Goal: Task Accomplishment & Management: Complete application form

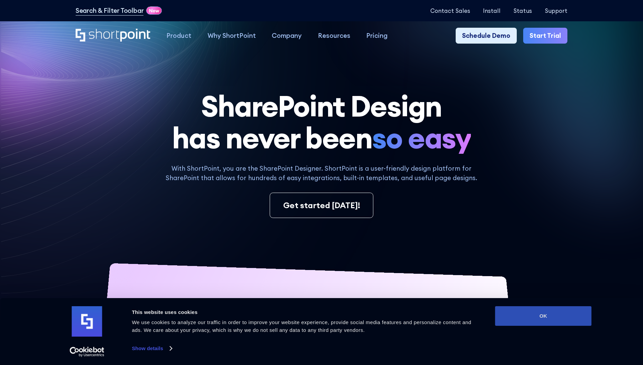
click at [543, 316] on button "OK" at bounding box center [543, 316] width 97 height 20
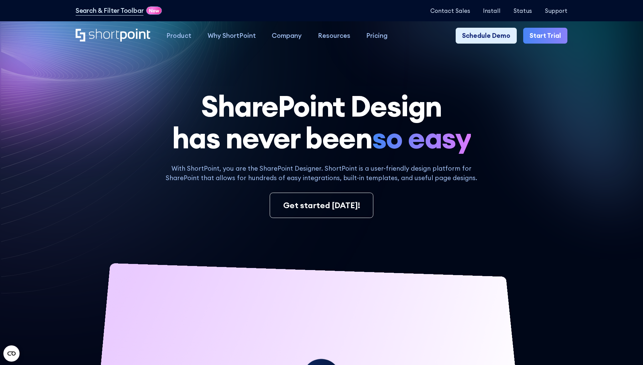
click at [547, 36] on link "Start Trial" at bounding box center [545, 36] width 44 height 16
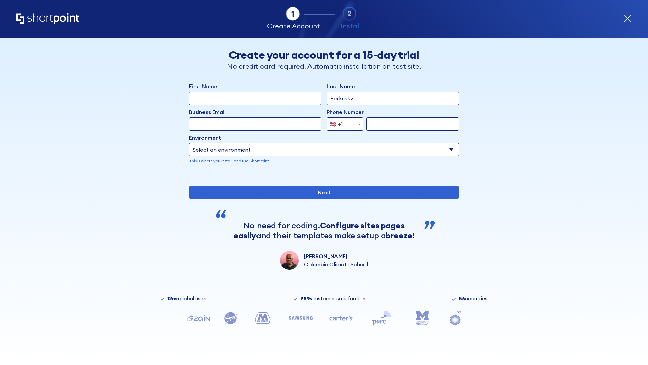
type input "Berkuskv"
type input "test@shortpoint.com"
type input "2125556789"
select select "Microsoft 365"
type input "2125556789"
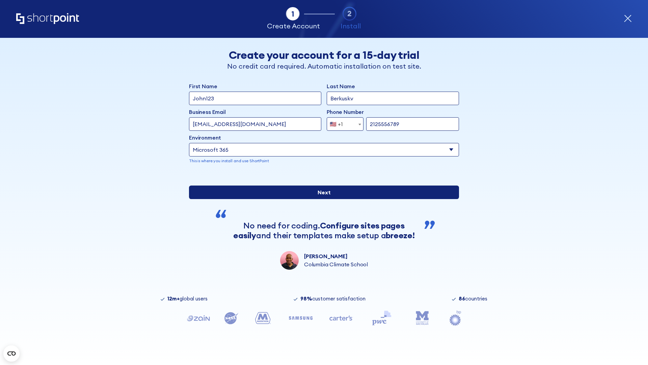
scroll to position [2, 0]
click at [321, 199] on input "Next" at bounding box center [324, 192] width 270 height 14
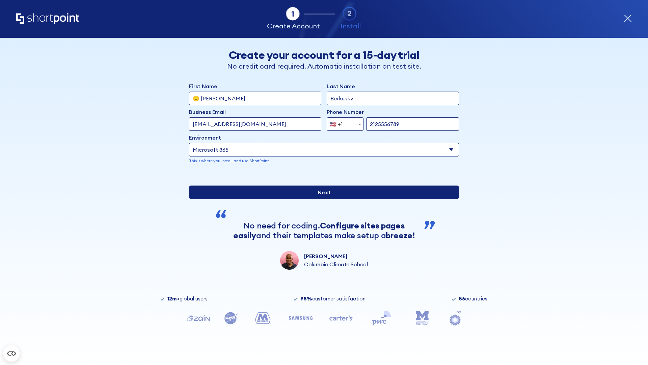
click at [321, 199] on input "Next" at bounding box center [324, 192] width 270 height 14
type input "Archebald"
click at [321, 199] on input "Next" at bounding box center [324, 192] width 270 height 14
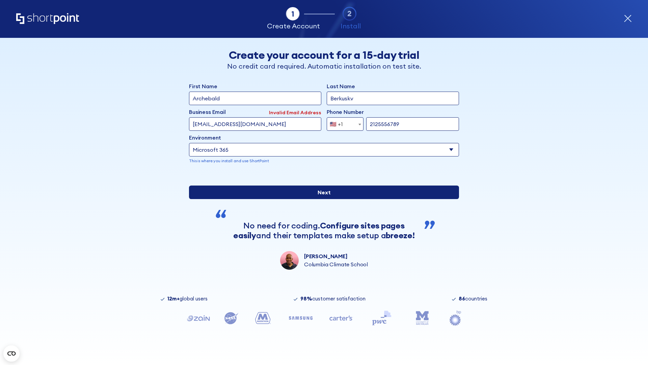
click at [321, 199] on input "Next" at bounding box center [324, 192] width 270 height 14
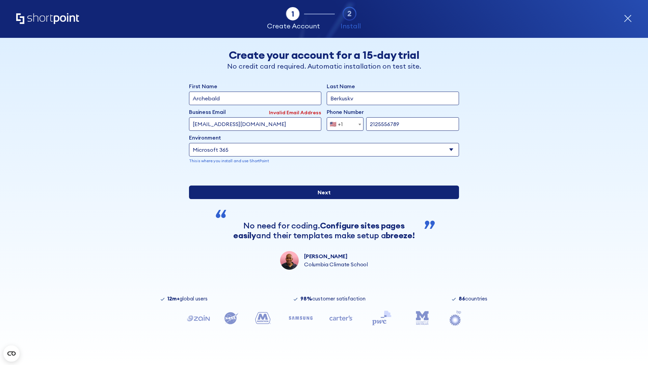
click at [321, 199] on input "Next" at bounding box center [324, 192] width 270 height 14
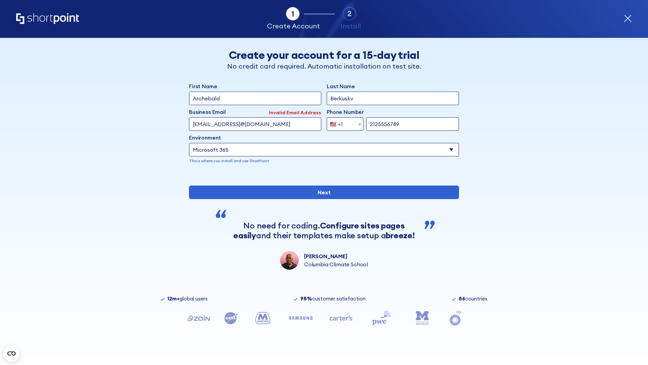
type input "testEmail@protonmail.comtest@shortpoint.com"
click at [343, 122] on span "🇺🇸 +1" at bounding box center [338, 124] width 23 height 14
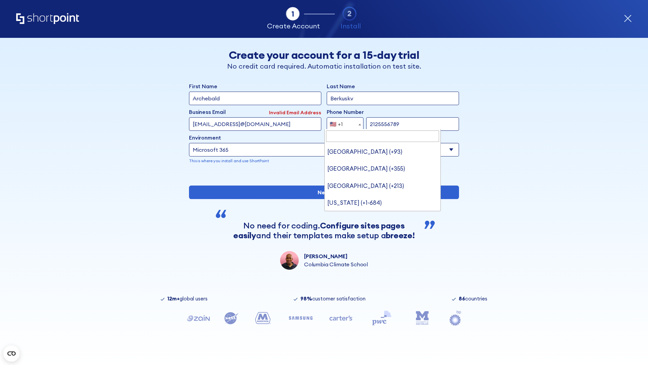
type input "[GEOGRAPHIC_DATA] (+966)"
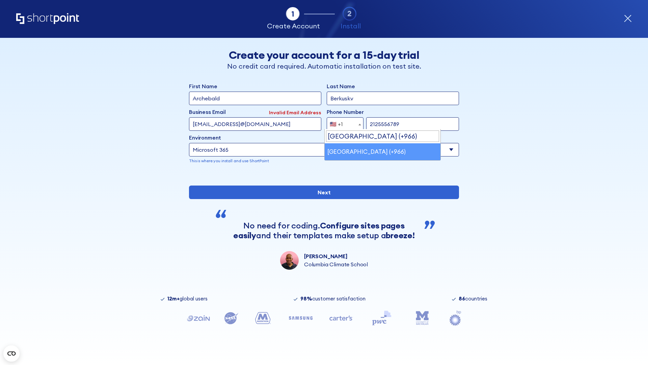
select select "+966"
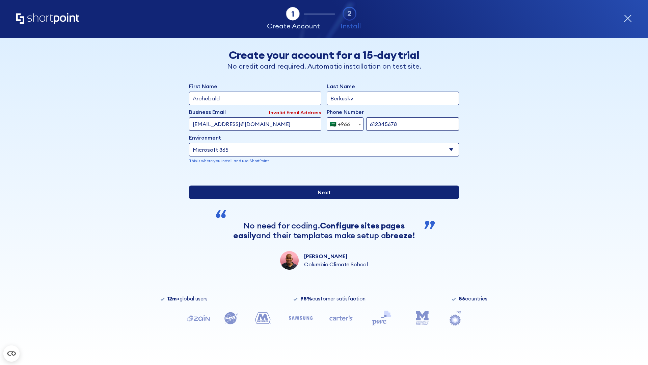
type input "612345678"
click at [321, 199] on input "Next" at bounding box center [324, 192] width 270 height 14
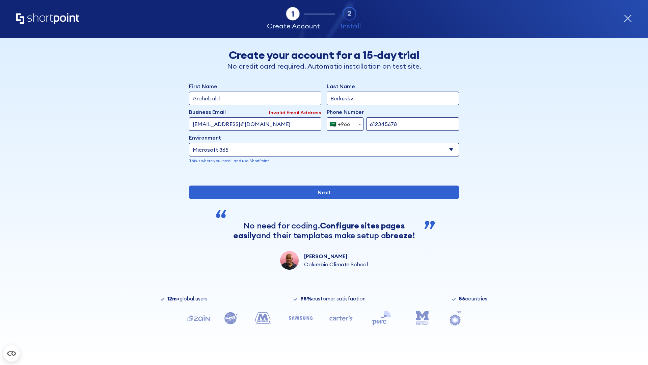
click at [343, 122] on div "🇸🇦 +966" at bounding box center [340, 124] width 20 height 14
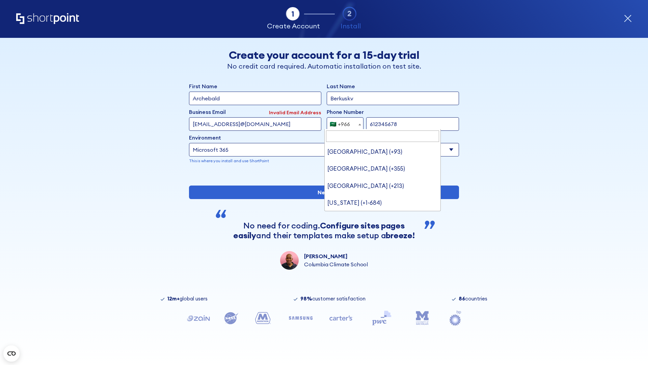
type input "[GEOGRAPHIC_DATA] (+971)"
select select "+971"
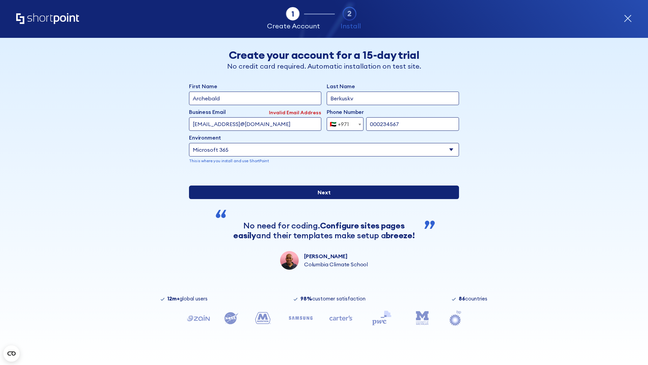
type input "000234567"
click at [321, 199] on input "Next" at bounding box center [324, 192] width 270 height 14
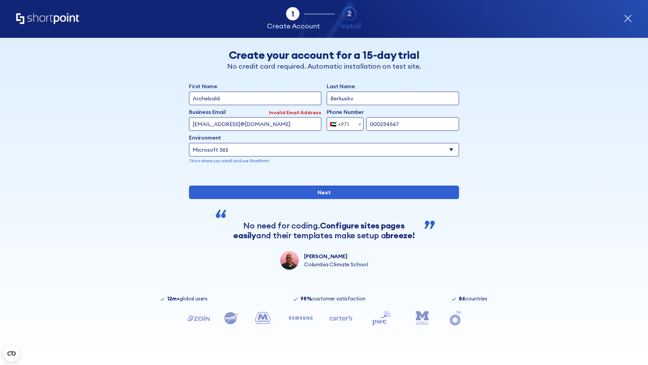
click at [343, 122] on div "🇦🇪 +971" at bounding box center [339, 124] width 19 height 14
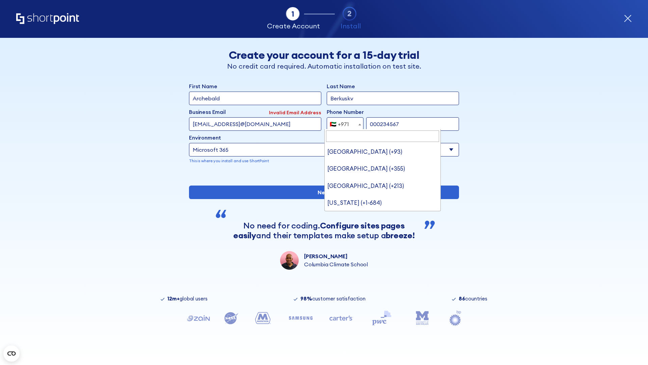
type input "[GEOGRAPHIC_DATA] (+44)"
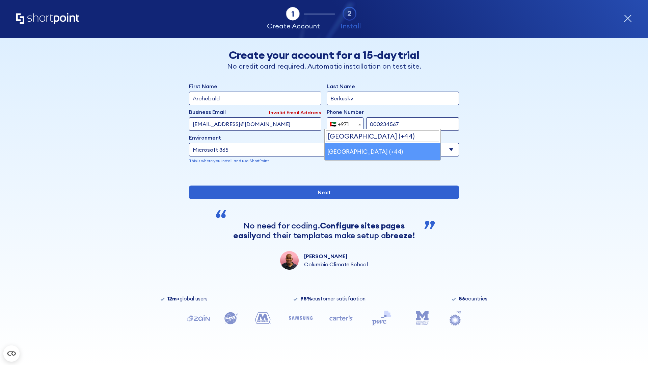
select select "+44"
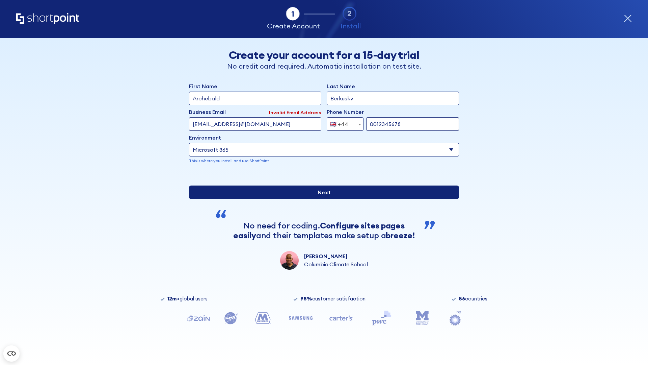
type input "0012345678"
click at [321, 199] on input "Next" at bounding box center [324, 192] width 270 height 14
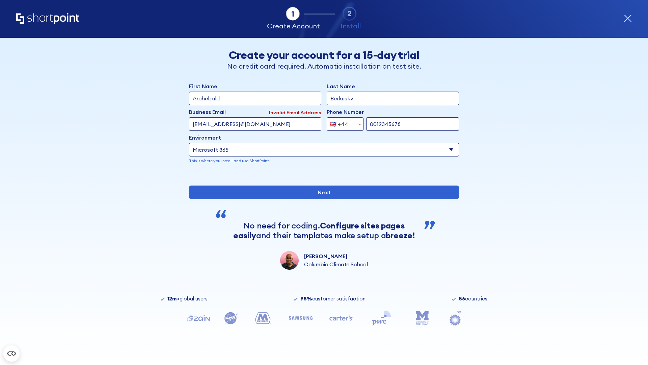
click at [343, 122] on div "🇬🇧 +44" at bounding box center [339, 124] width 19 height 14
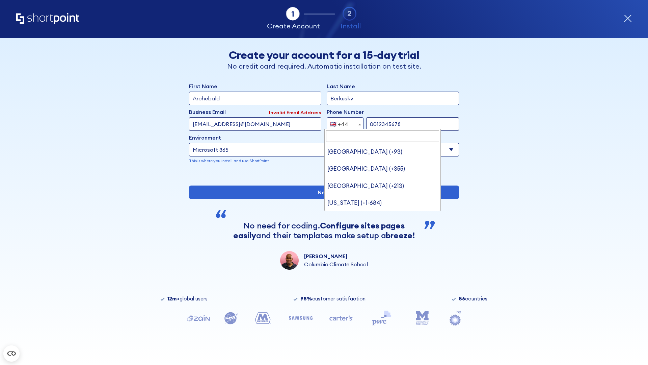
type input "Ukraine (+380)"
select select "+380"
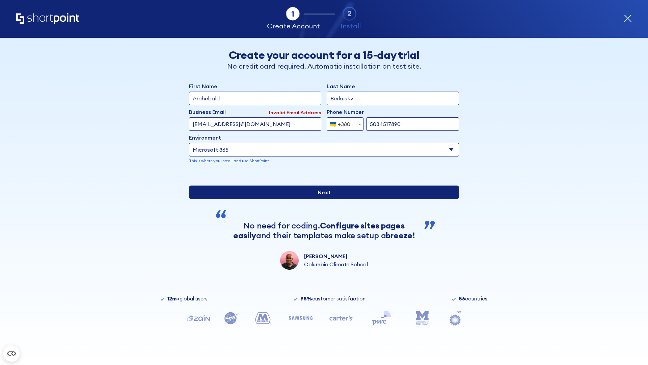
type input "5034517890"
click at [321, 199] on input "Next" at bounding box center [324, 192] width 270 height 14
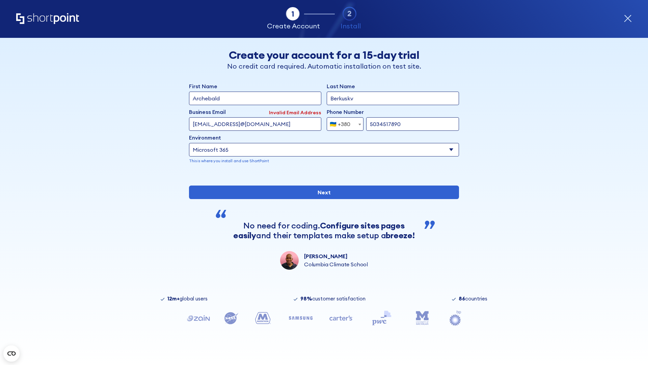
click at [343, 122] on div "🇺🇦 +380" at bounding box center [340, 124] width 21 height 14
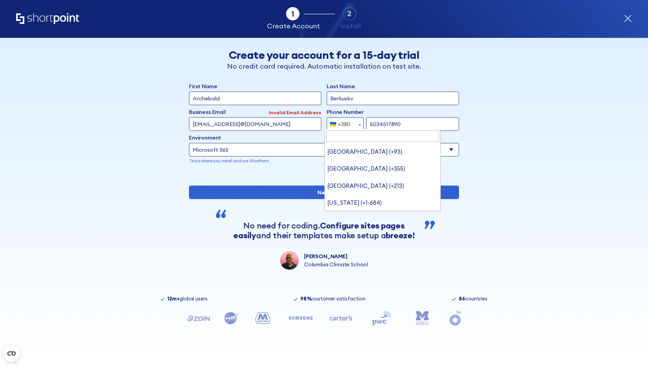
type input "United States (+1)"
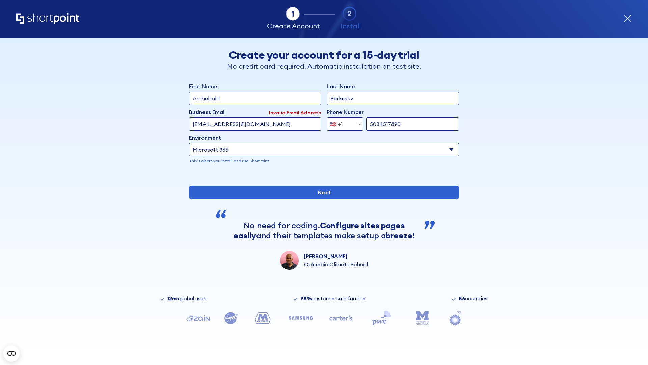
select select "+1"
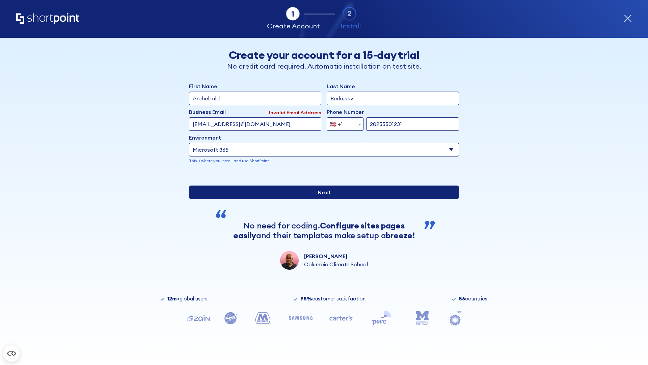
type input "20255501231"
click at [321, 199] on input "Next" at bounding box center [324, 192] width 270 height 14
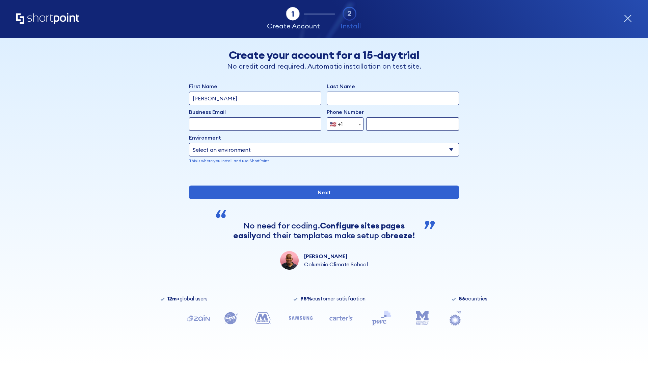
type input "Mary-Jane"
type input "Berkuskv"
type input "john@company.com"
click at [343, 124] on span "🇺🇸 +1" at bounding box center [338, 124] width 23 height 14
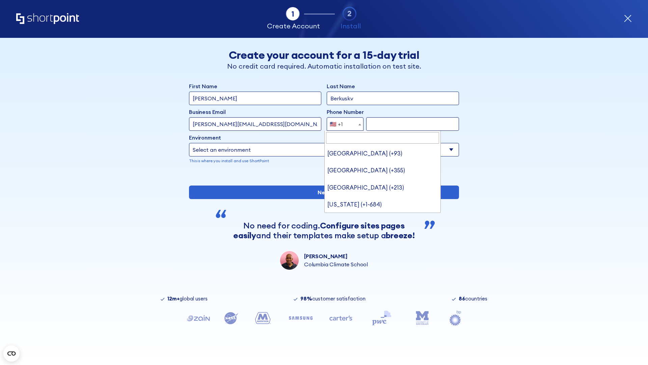
type input "[GEOGRAPHIC_DATA] (+966)"
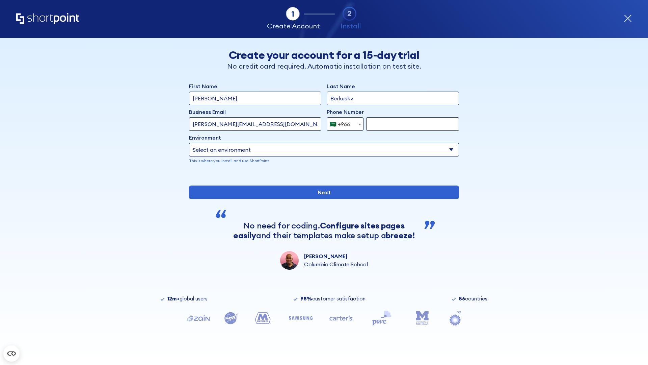
select select "+966"
type input "512345678"
select select "Microsoft 365"
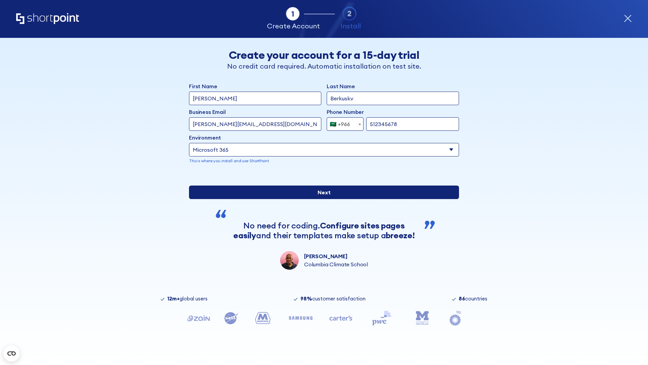
type input "512345678"
click at [321, 199] on input "Next" at bounding box center [324, 192] width 270 height 14
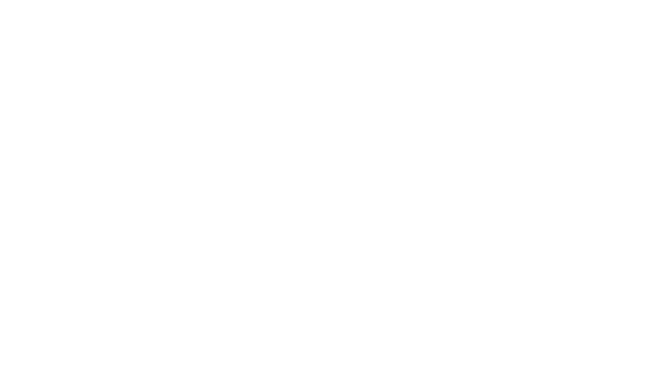
select select "+966"
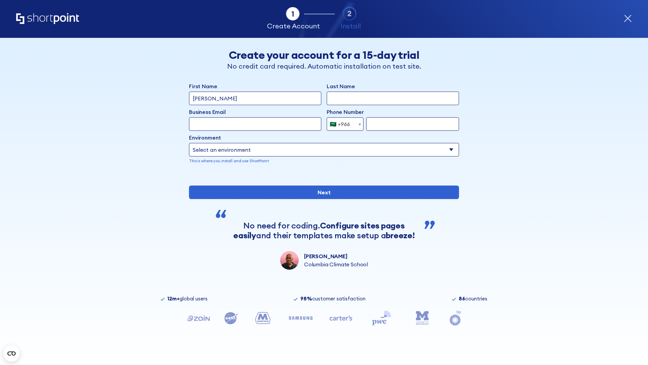
type input "D'Souza"
type input "Berkuskv"
type input "hr@mybusiness.org"
click at [343, 124] on div "🇸🇦 +966" at bounding box center [340, 124] width 20 height 14
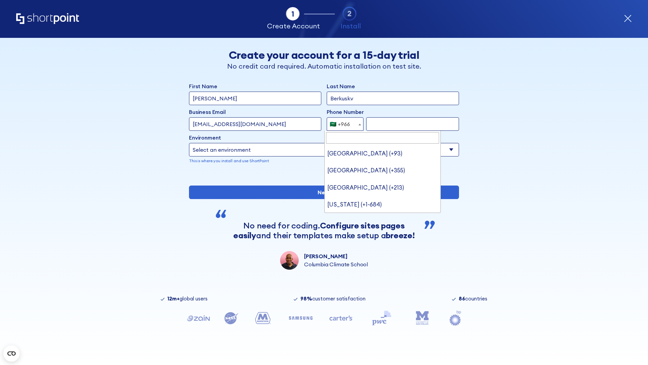
type input "United Arab Emirates (+971)"
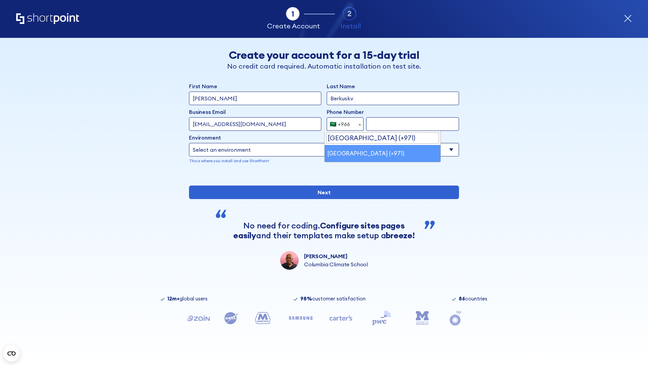
select select "+971"
type input "501234567"
select select "Microsoft 365"
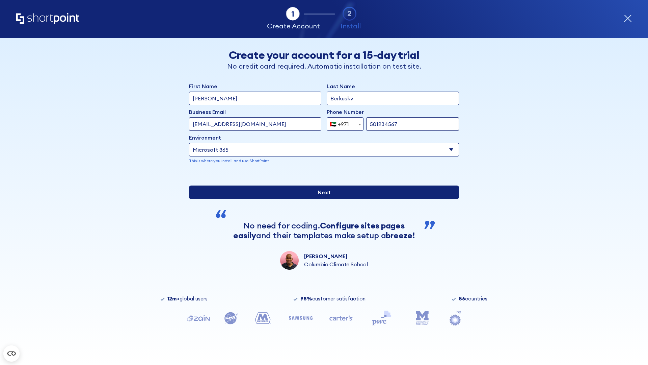
type input "501234567"
click at [321, 199] on input "Next" at bounding box center [324, 192] width 270 height 14
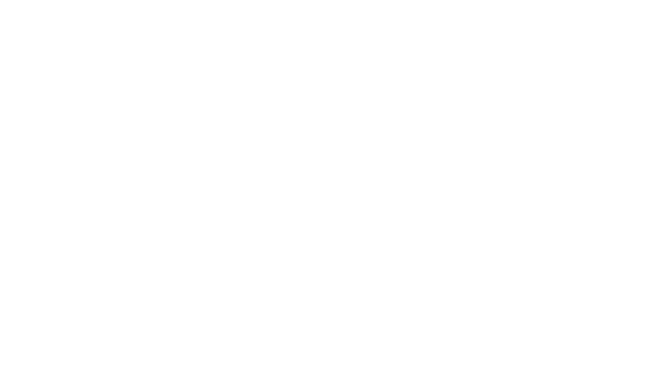
select select "+971"
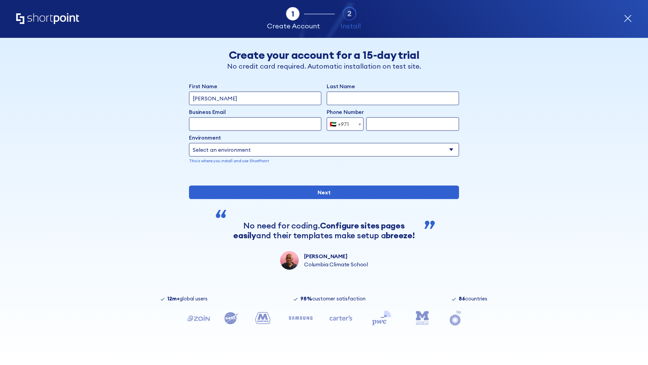
type input "Van der Meer"
type input "Berkuskv"
type input "support@university.edu"
click at [343, 124] on div "🇦🇪 +971" at bounding box center [339, 124] width 19 height 14
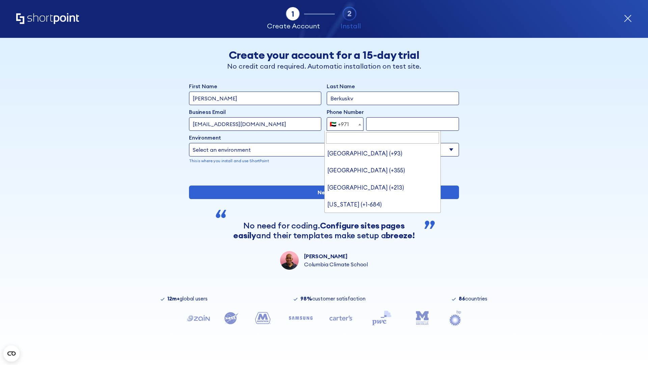
type input "[GEOGRAPHIC_DATA] (+44)"
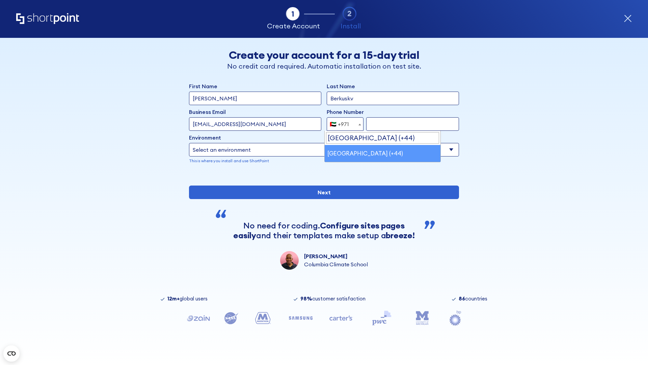
select select "+44"
type input "7912345678"
select select "Microsoft 365"
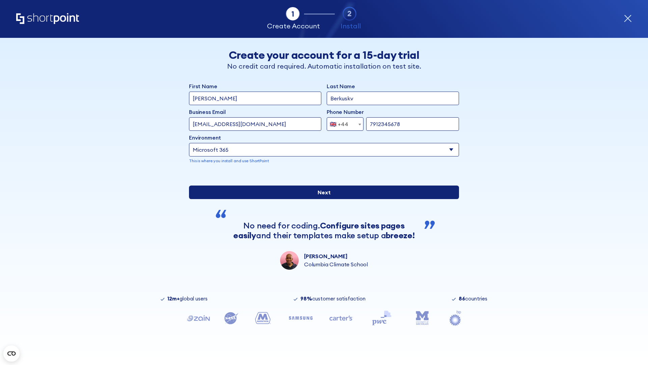
type input "7912345678"
click at [321, 199] on input "Next" at bounding box center [324, 192] width 270 height 14
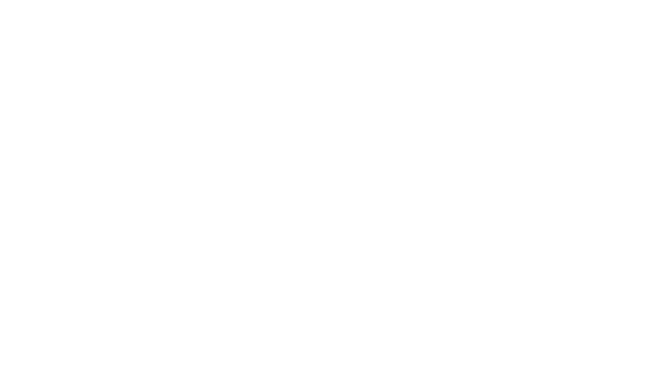
select select "+44"
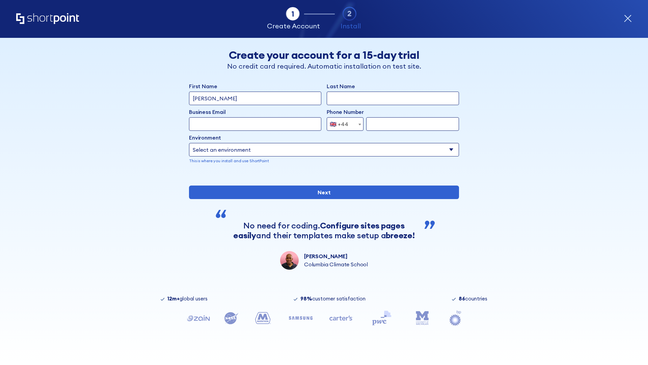
type input "[PERSON_NAME]"
type input "Berkuskv"
type input "[EMAIL_ADDRESS][DOMAIN_NAME]"
click at [343, 124] on div "🇬🇧 +44" at bounding box center [339, 124] width 19 height 14
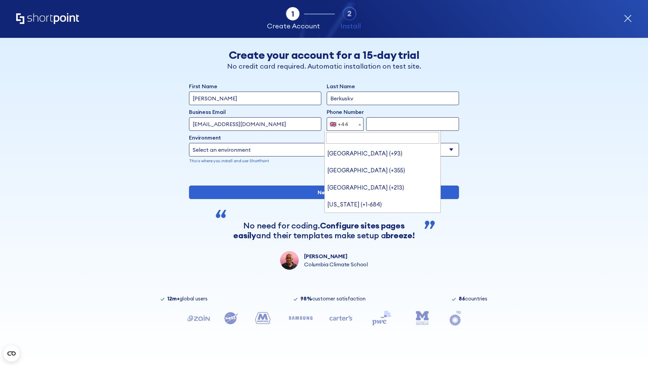
type input "Ukraine (+380)"
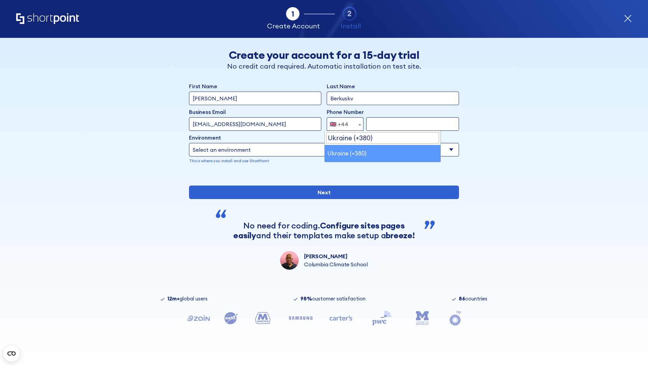
select select "+380"
type input "663451789"
select select "Microsoft 365"
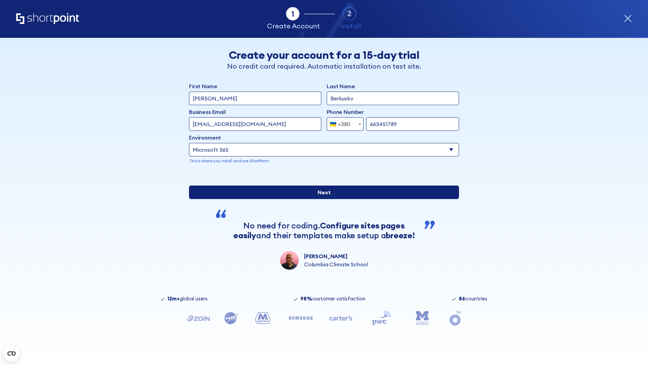
type input "663451789"
click at [321, 199] on input "Next" at bounding box center [324, 192] width 270 height 14
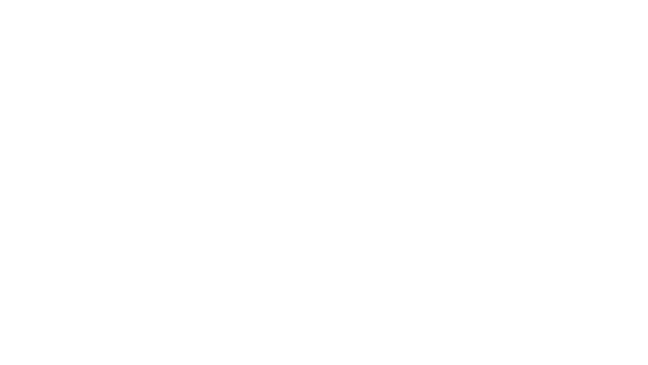
select select "+380"
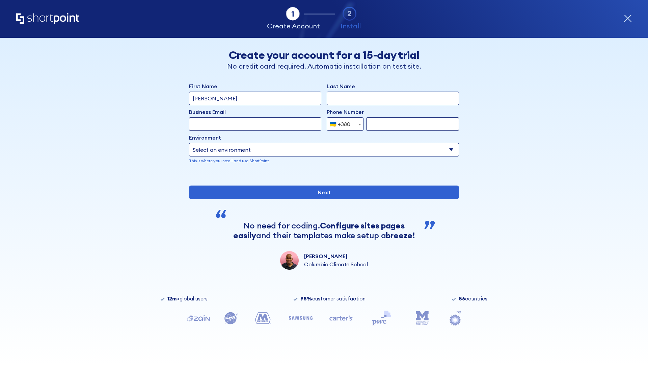
type input "[PERSON_NAME]"
type input "Berkuskv"
type input "[EMAIL_ADDRESS][DOMAIN_NAME]"
click at [343, 124] on div "🇺🇦 +380" at bounding box center [340, 124] width 21 height 14
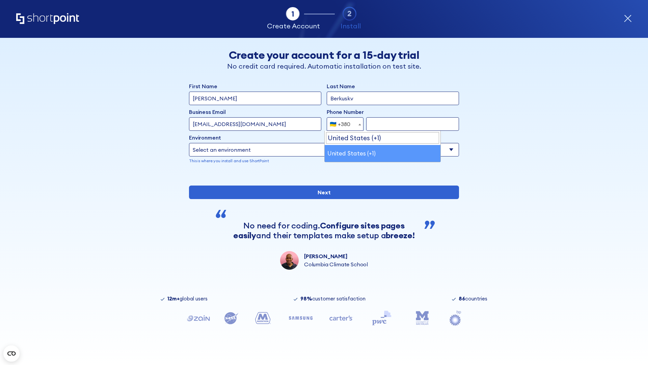
select select "+1"
type input "2025550123"
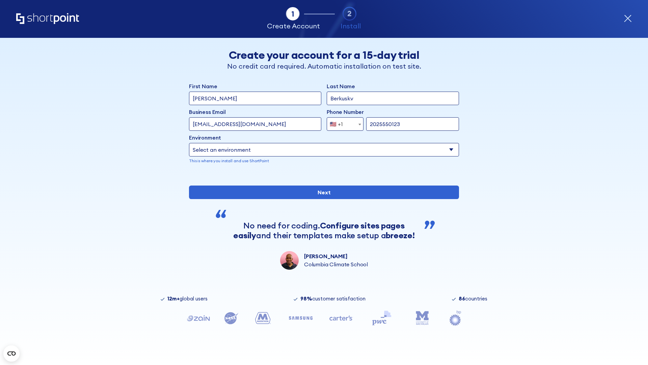
select select "Microsoft 365"
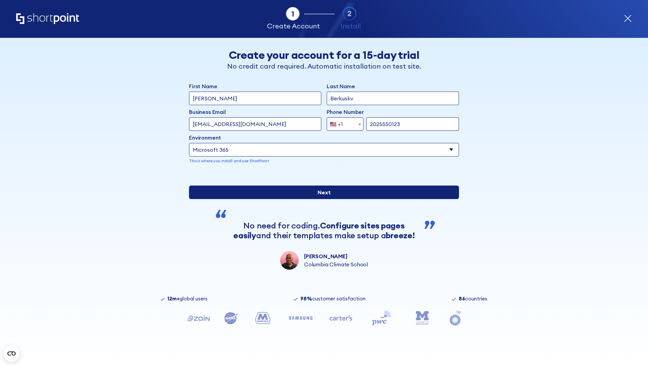
type input "2025550123"
click at [321, 199] on input "Next" at bounding box center [324, 192] width 270 height 14
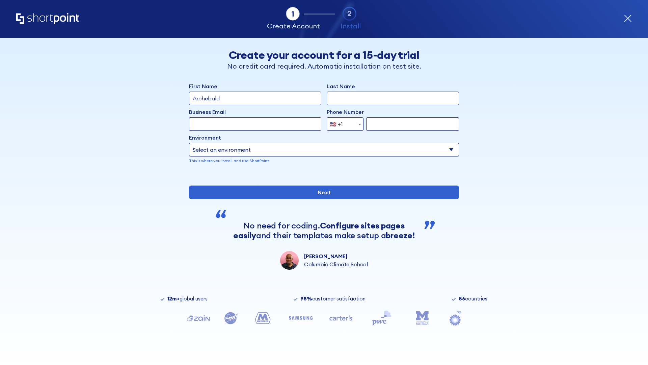
type input "Archebald"
type input "Berkuskv"
type input "test@shortpoint.com"
type input "2125556789"
select select "SharePoint 2019 (On-Premise)"
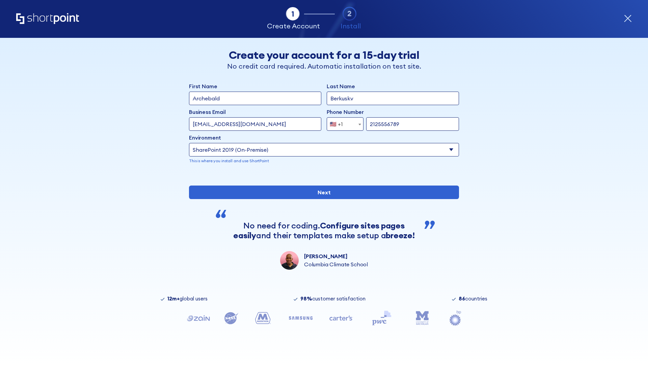
type input "2125556789"
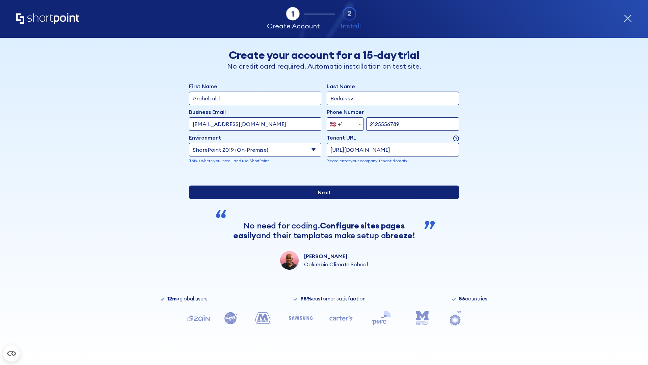
type input "https://contoso.sharepoint.xyz"
click at [321, 199] on input "Next" at bounding box center [324, 192] width 270 height 14
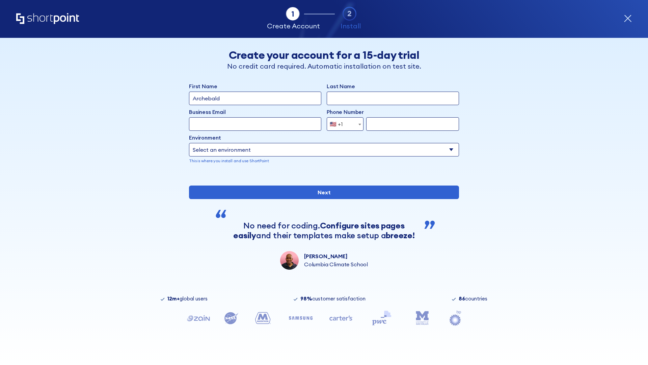
type input "Archebald"
type input "Berkuskv"
type input "[EMAIL_ADDRESS][DOMAIN_NAME]"
type input "2125556789"
select select "SharePoint 2019 (On-Premise)"
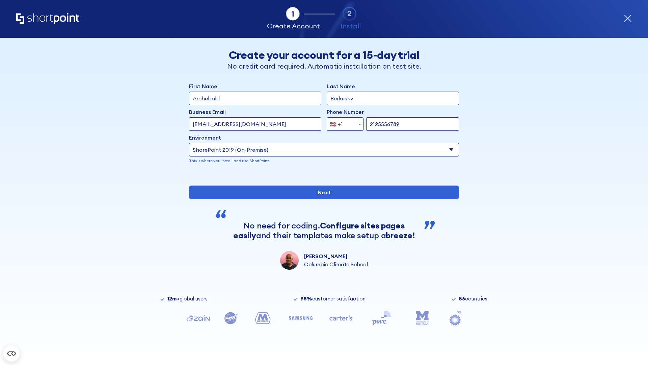
type input "2125556789"
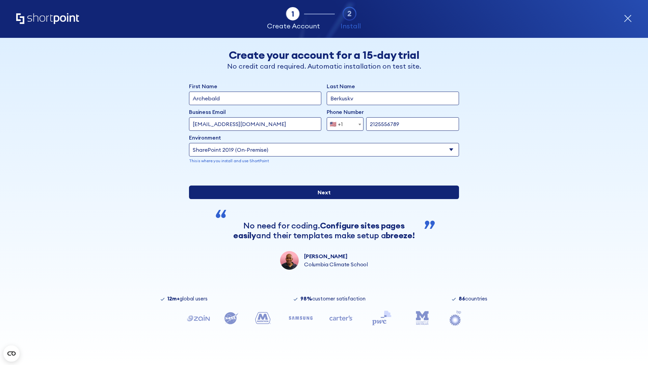
type input "[URL][DOMAIN_NAME][DOMAIN_NAME]"
click at [321, 199] on input "Next" at bounding box center [324, 192] width 270 height 14
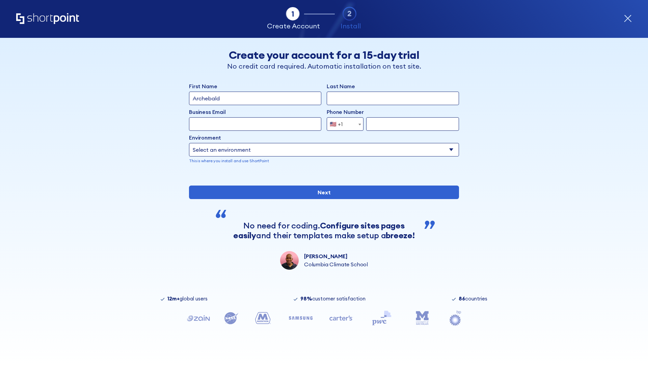
type input "Archebald"
type input "Berkuskv"
type input "[EMAIL_ADDRESS][DOMAIN_NAME]"
type input "2125556789"
select select "SharePoint 2019 (On-Premise)"
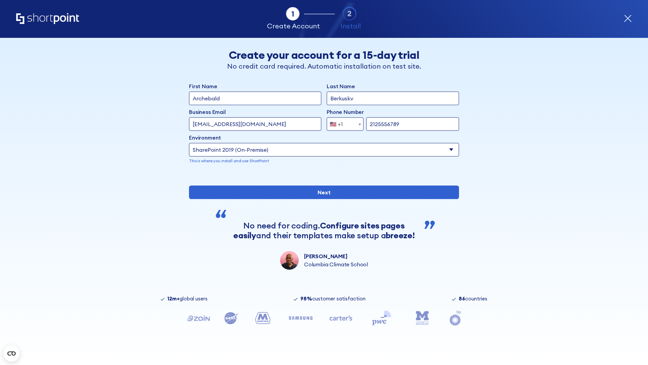
type input "2125556789"
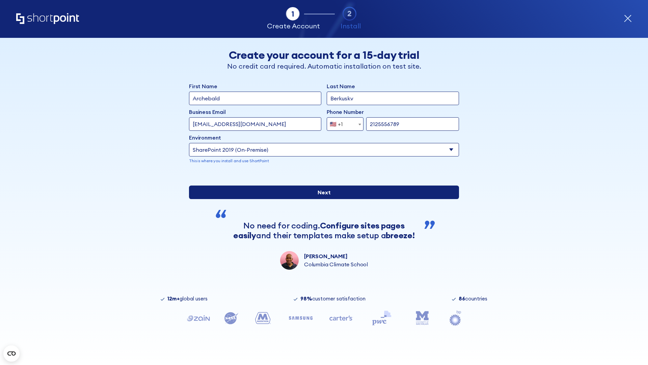
type input "[URL]"
click at [321, 199] on input "Next" at bounding box center [324, 192] width 270 height 14
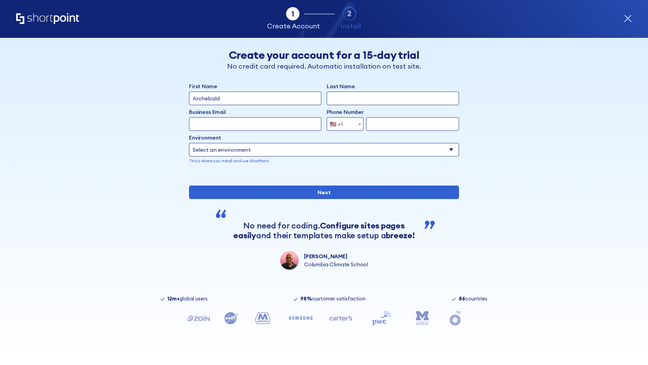
type input "Archebald"
type input "Berkuskv"
type input "[EMAIL_ADDRESS][DOMAIN_NAME]"
type input "2125556789"
select select "SharePoint 2019 (On-Premise)"
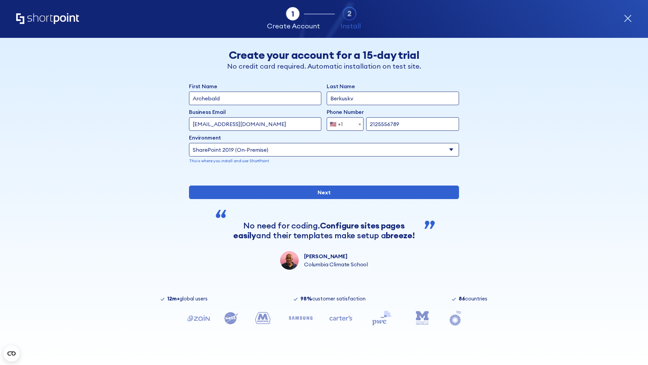
type input "2125556789"
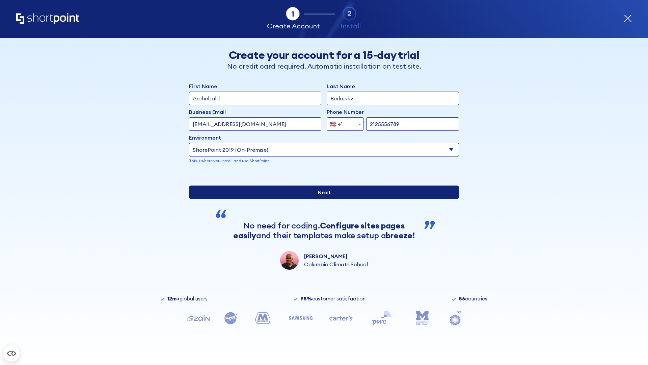
type input "[URL][DOMAIN_NAME]"
click at [321, 199] on input "Next" at bounding box center [324, 192] width 270 height 14
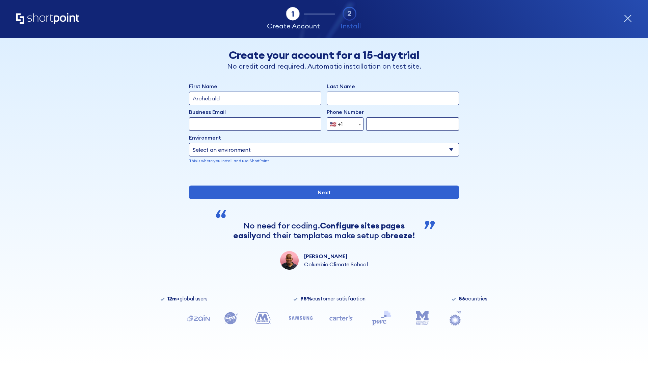
type input "Archebald"
type input "Berkuskv"
type input "[EMAIL_ADDRESS][DOMAIN_NAME]"
type input "2125556789"
select select "SharePoint 2019 (On-Premise)"
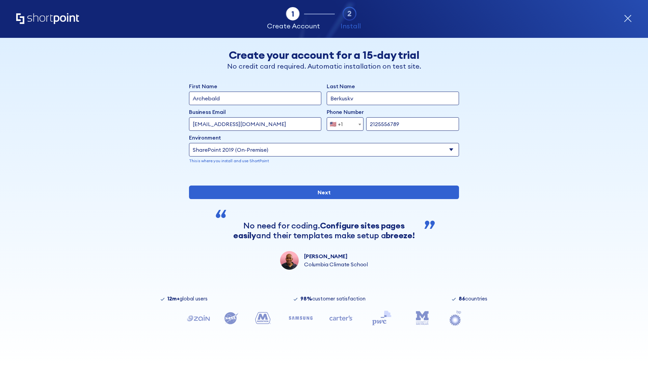
type input "2125556789"
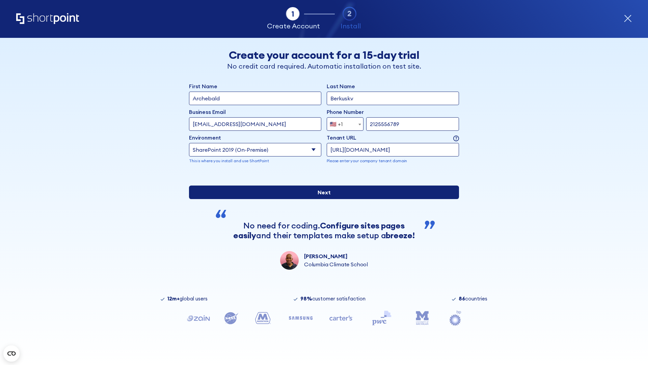
type input "https://yzrtre3nv.sharepoint.com"
click at [321, 199] on input "Next" at bounding box center [324, 192] width 270 height 14
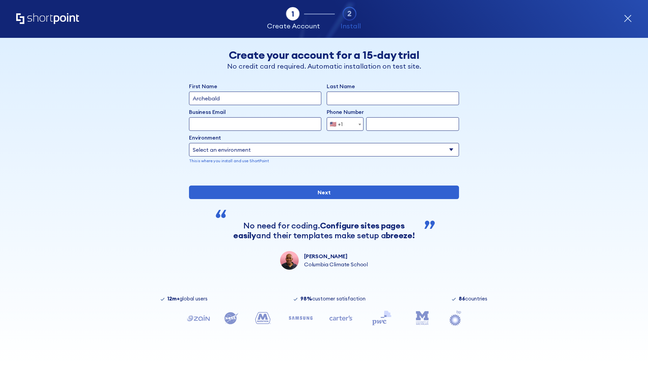
type input "Archebald"
type input "Berkuskv"
type input "[EMAIL_ADDRESS][DOMAIN_NAME]"
type input "2125556789"
select select "SharePoint 2019 (On-Premise)"
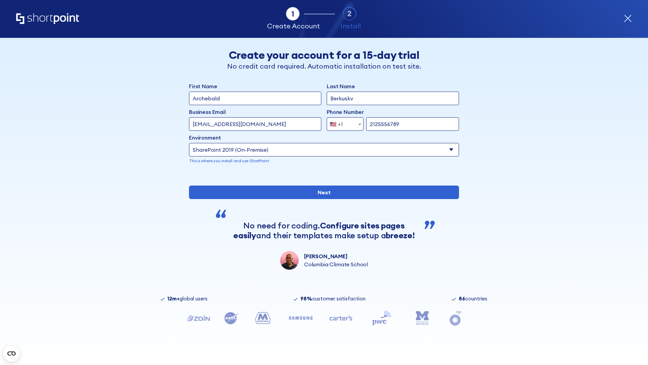
type input "2125556789"
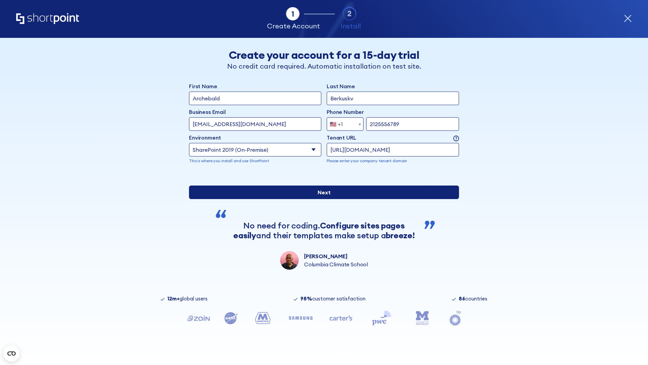
type input "[URL][DOMAIN_NAME]"
click at [321, 223] on div "First Name Archebald Last Name Berkuskv Business Email Invalid Email Address [E…" at bounding box center [324, 175] width 270 height 187
click at [321, 199] on input "Next" at bounding box center [324, 192] width 270 height 14
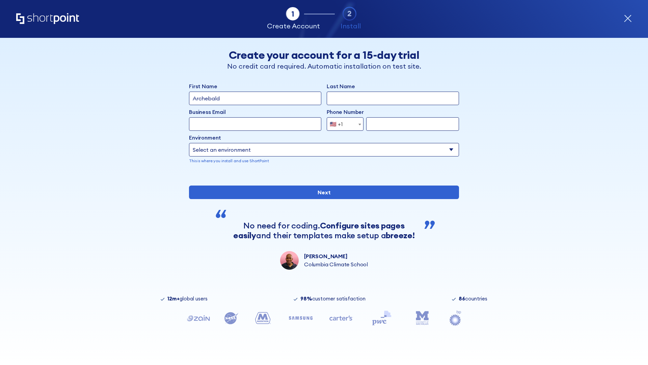
type input "Archebald"
type input "Berkuskv"
type input "[EMAIL_ADDRESS][DOMAIN_NAME]"
type input "2125556789"
select select "SharePoint 2019 (On-Premise)"
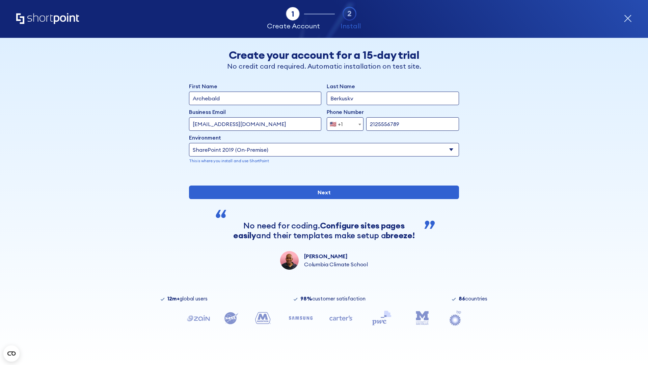
type input "2125556789"
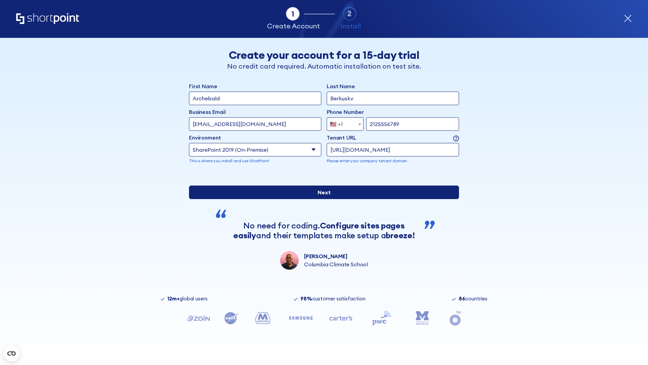
type input "[URL][DOMAIN_NAME]"
click at [321, 223] on div "First Name Archebald Last Name Berkuskv Business Email Invalid Email Address [E…" at bounding box center [324, 175] width 270 height 187
click at [321, 199] on input "Next" at bounding box center [324, 192] width 270 height 14
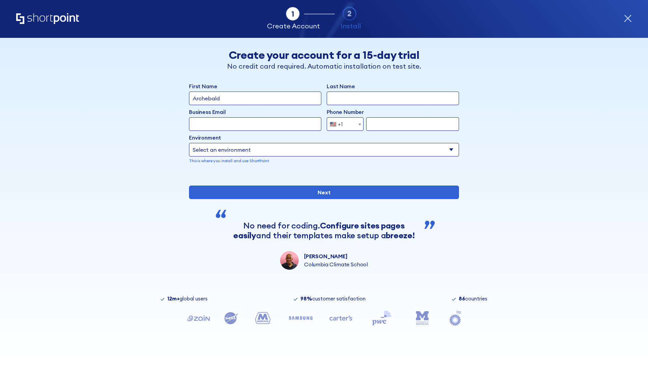
type input "Archebald"
type input "Berkuskv"
type input "[EMAIL_ADDRESS][DOMAIN_NAME]"
type input "2125556789"
select select "SharePoint 2019 (On-Premise)"
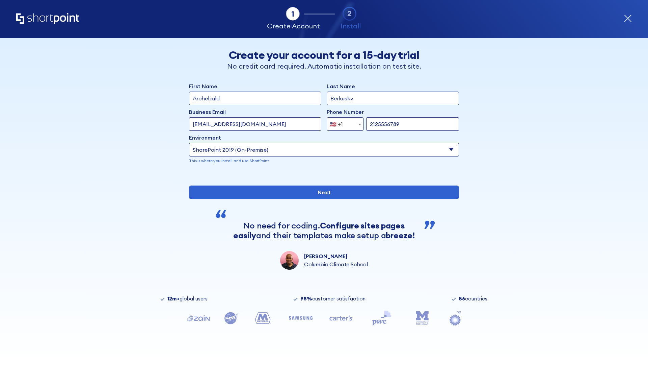
type input "2125556789"
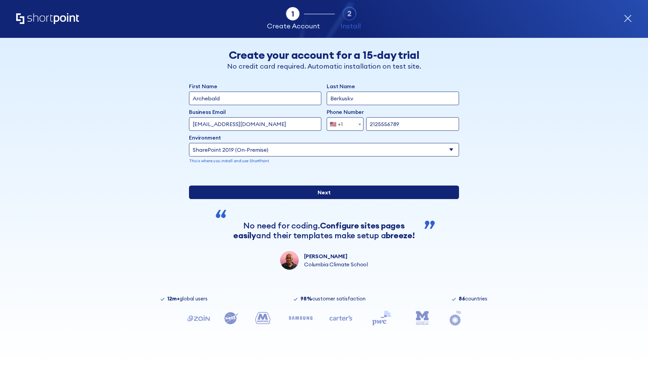
type input "https://secure.sharepoint.us"
click at [321, 199] on input "Next" at bounding box center [324, 192] width 270 height 14
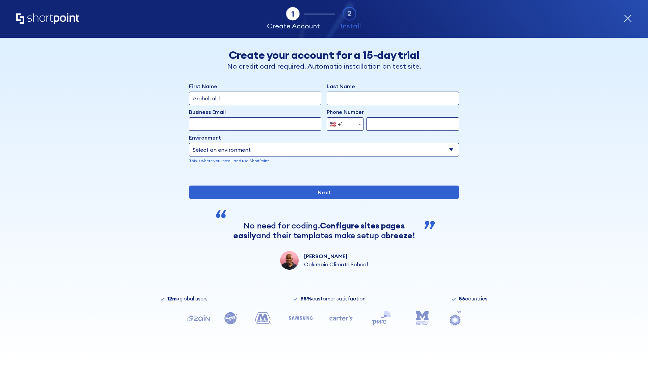
type input "Archebald"
type input "Berkuskv"
type input "[EMAIL_ADDRESS][DOMAIN_NAME]"
type input "2125556789"
select select "SharePoint 2019 (On-Premise)"
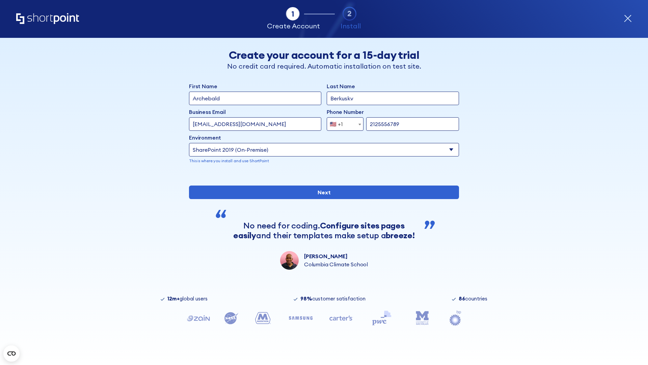
type input "2125556789"
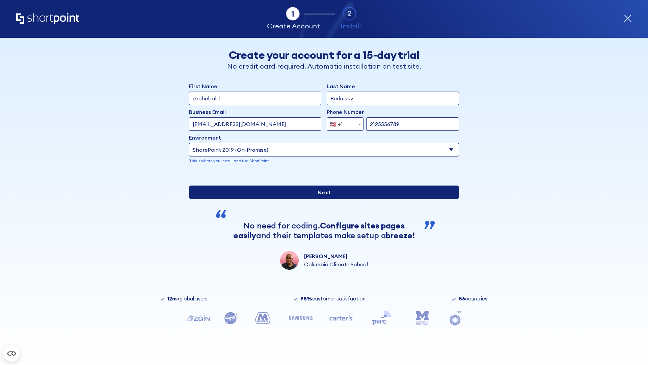
type input "[URL][DOMAIN_NAME]"
click at [321, 199] on input "Next" at bounding box center [324, 192] width 270 height 14
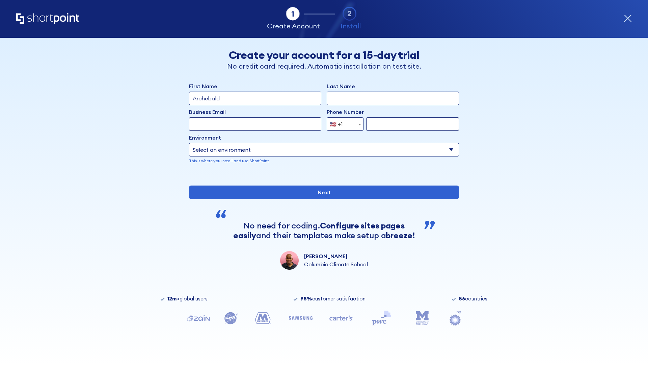
type input "Archebald"
type input "Berkuskv"
type input "[EMAIL_ADDRESS][DOMAIN_NAME]"
type input "2125556789"
select select "SharePoint 2019 (On-Premise)"
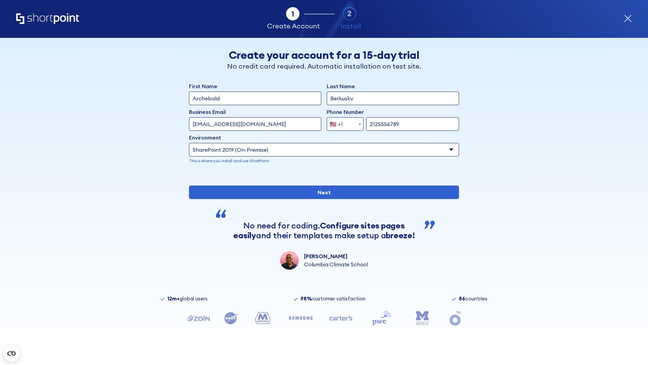
type input "2125556789"
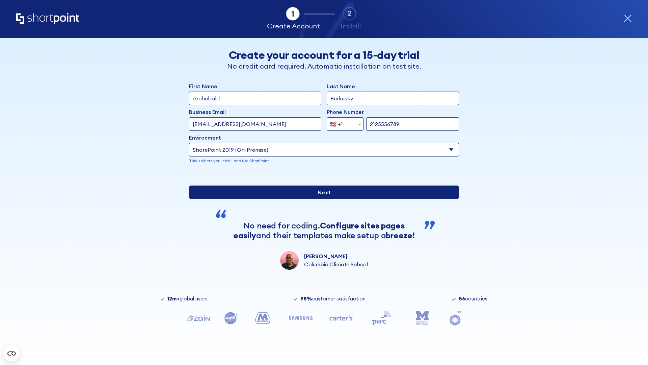
type input "https://team.dps.mil"
click at [321, 224] on div "First Name Archebald Last Name Berkuskv Business Email Invalid Email Address te…" at bounding box center [324, 175] width 270 height 187
click at [321, 199] on input "Next" at bounding box center [324, 192] width 270 height 14
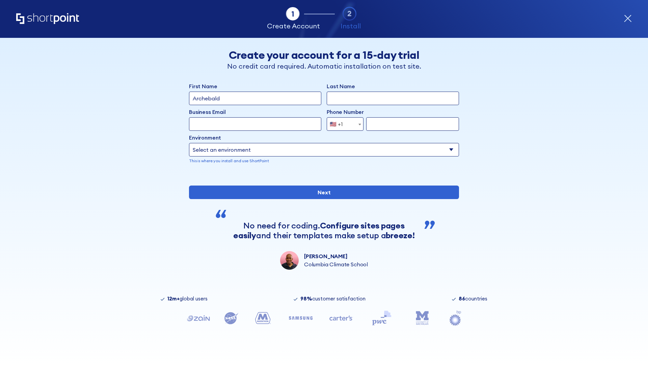
type input "Archebald"
type input "Berkuskv"
type input "[EMAIL_ADDRESS][DOMAIN_NAME]"
type input "2125556789"
select select "SharePoint 2016 (On-Premise)"
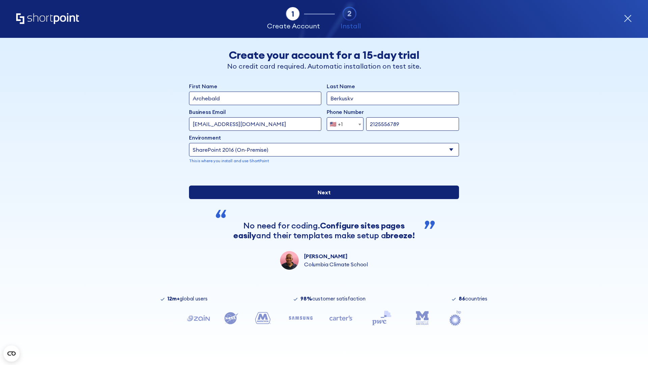
type input "2125556789"
click at [321, 199] on input "Next" at bounding box center [324, 192] width 270 height 14
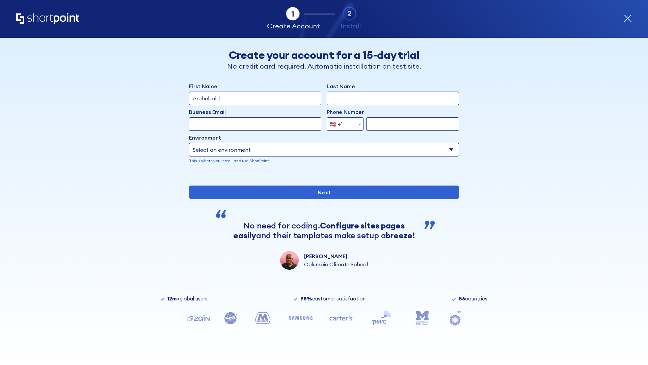
type input "Archebald"
type input "Berkuskv"
type input "[EMAIL_ADDRESS][DOMAIN_NAME]"
type input "2125556789"
select select "SharePoint 2013 (On-Premise)"
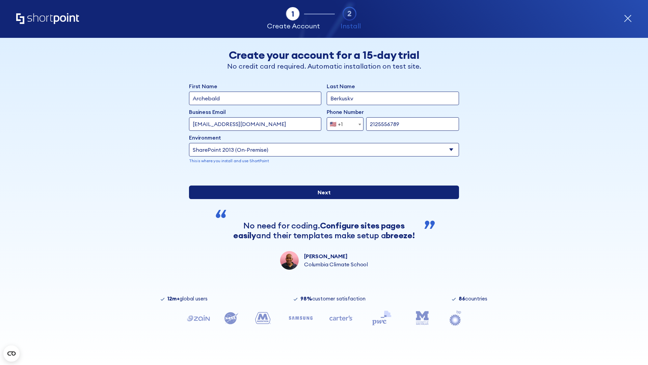
type input "2125556789"
click at [321, 223] on div "First Name Archebald Last Name Berkuskv Business Email Invalid Email Address [E…" at bounding box center [324, 175] width 270 height 187
click at [321, 199] on input "Next" at bounding box center [324, 192] width 270 height 14
